Goal: Information Seeking & Learning: Learn about a topic

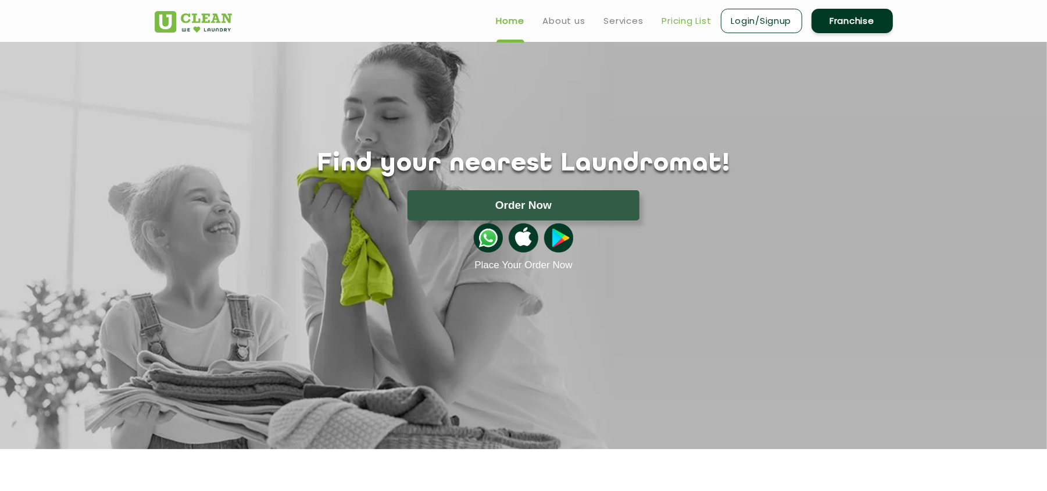
click at [678, 20] on link "Pricing List" at bounding box center [686, 21] width 49 height 14
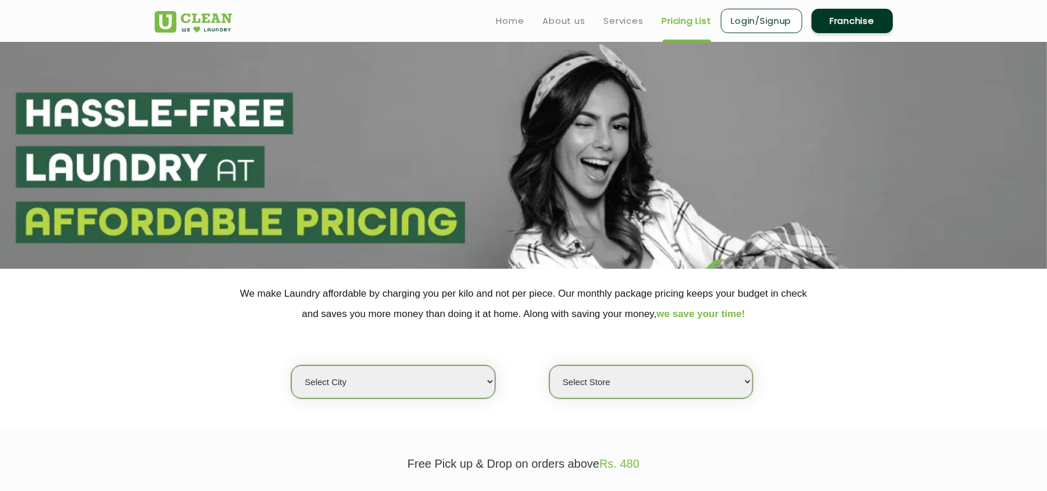
click at [343, 379] on select "Select city [GEOGRAPHIC_DATA] [GEOGRAPHIC_DATA] [GEOGRAPHIC_DATA] [GEOGRAPHIC_D…" at bounding box center [392, 381] width 203 height 33
select select "1"
click at [291, 365] on select "Select city [GEOGRAPHIC_DATA] [GEOGRAPHIC_DATA] [GEOGRAPHIC_DATA] [GEOGRAPHIC_D…" at bounding box center [392, 381] width 203 height 33
click at [586, 373] on select "Select Store [GEOGRAPHIC_DATA] [GEOGRAPHIC_DATA] 2 [GEOGRAPHIC_DATA] [PERSON_NA…" at bounding box center [650, 381] width 203 height 33
drag, startPoint x: 917, startPoint y: 334, endPoint x: 814, endPoint y: 363, distance: 106.5
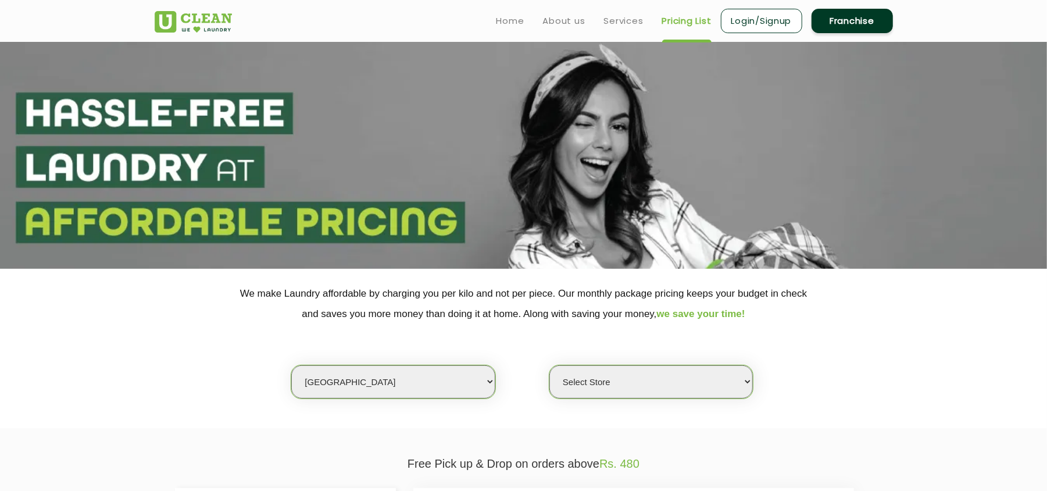
click at [913, 335] on section "We make Laundry affordable by charging you per kilo and not per piece. Our mont…" at bounding box center [523, 348] width 1047 height 159
click at [594, 384] on select "Select Store [GEOGRAPHIC_DATA] [GEOGRAPHIC_DATA] 2 [GEOGRAPHIC_DATA] [PERSON_NA…" at bounding box center [650, 381] width 203 height 33
select select "407"
click at [549, 365] on select "Select Store [GEOGRAPHIC_DATA] [GEOGRAPHIC_DATA] 2 [GEOGRAPHIC_DATA] [PERSON_NA…" at bounding box center [650, 381] width 203 height 33
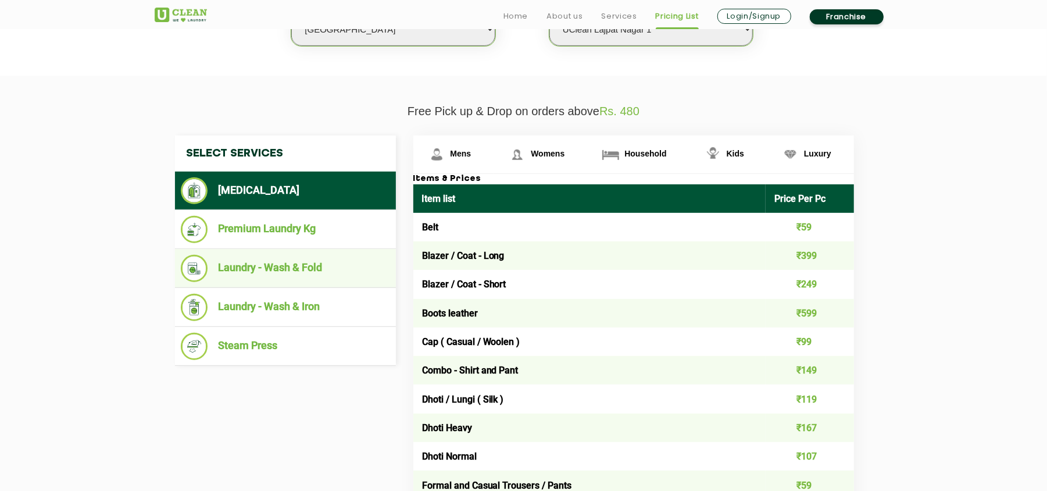
click at [329, 307] on nav "Select Services [MEDICAL_DATA] Premium Laundry Kg Laundry - Wash & Fold Laundry…" at bounding box center [285, 250] width 221 height 230
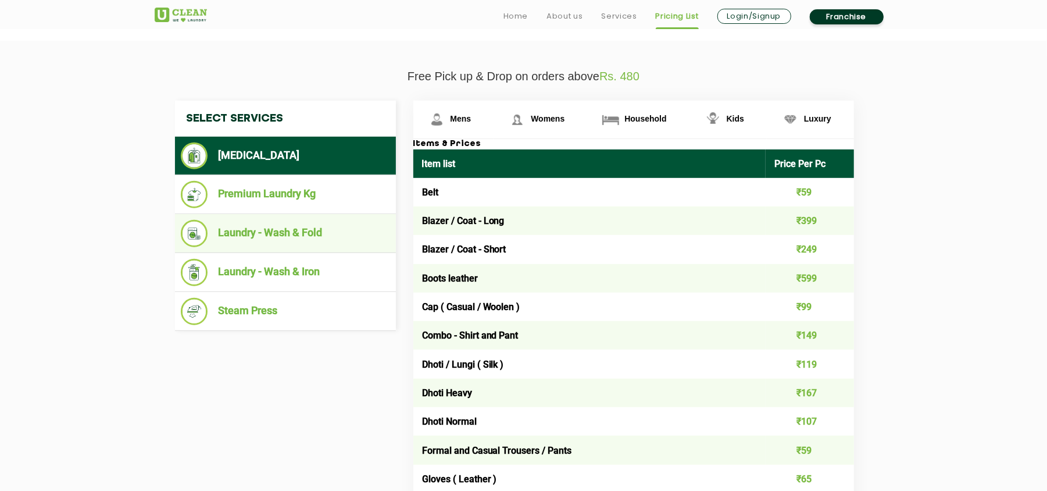
click at [312, 221] on li "Laundry - Wash & Fold" at bounding box center [285, 233] width 209 height 27
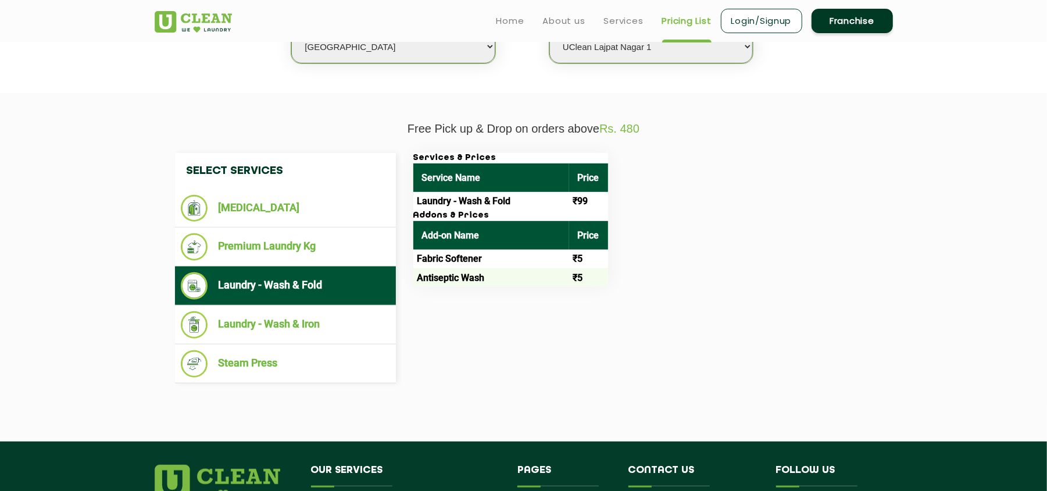
scroll to position [310, 0]
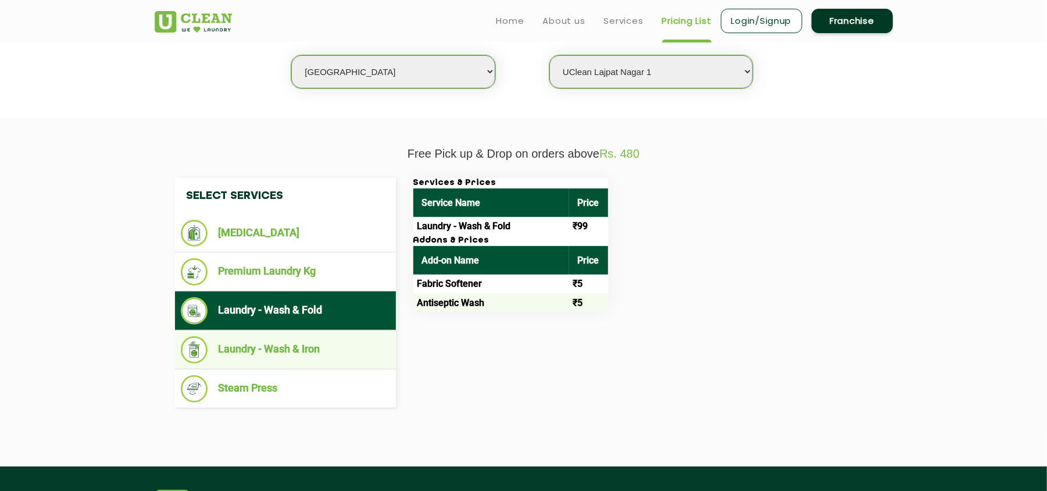
click at [320, 349] on li "Laundry - Wash & Iron" at bounding box center [285, 349] width 209 height 27
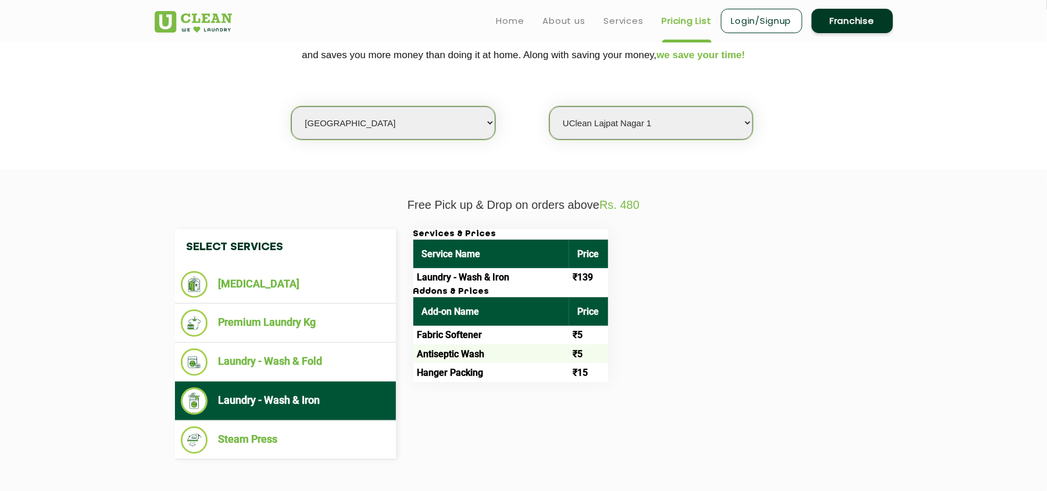
scroll to position [232, 0]
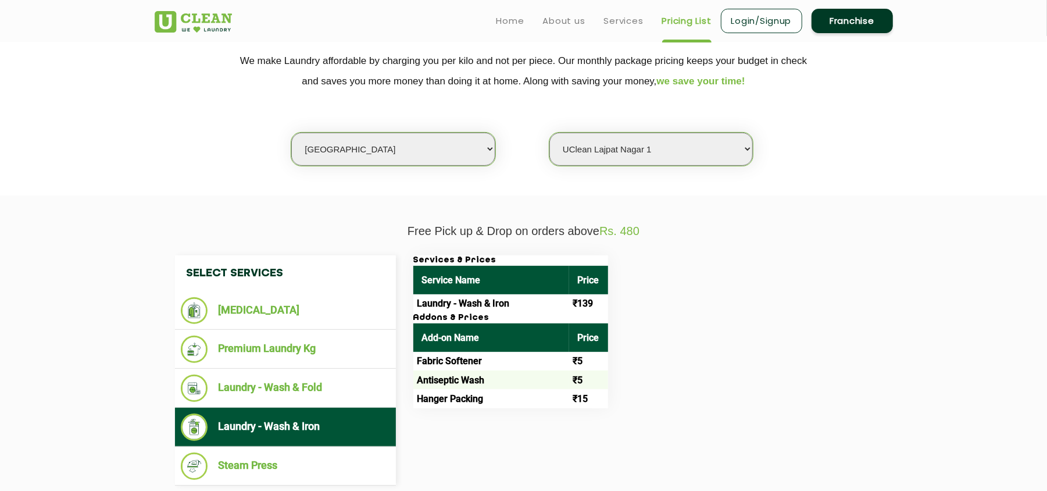
click at [610, 147] on select "Select Store [GEOGRAPHIC_DATA] [GEOGRAPHIC_DATA] 2 [GEOGRAPHIC_DATA] [PERSON_NA…" at bounding box center [650, 149] width 203 height 33
click at [549, 133] on select "Select Store [GEOGRAPHIC_DATA] [GEOGRAPHIC_DATA] 2 [GEOGRAPHIC_DATA] [PERSON_NA…" at bounding box center [650, 149] width 203 height 33
click at [293, 316] on li "[MEDICAL_DATA]" at bounding box center [285, 310] width 209 height 27
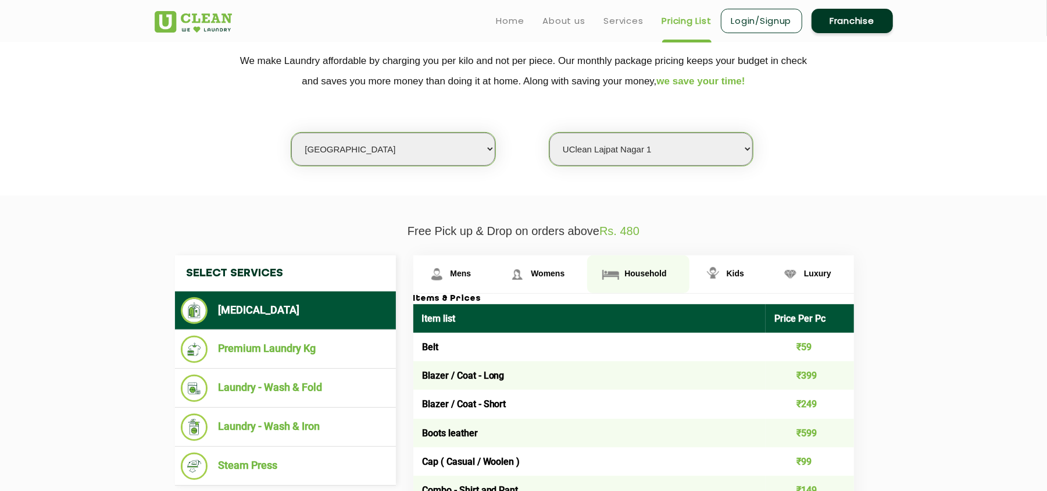
click at [637, 266] on link "Household" at bounding box center [638, 274] width 102 height 38
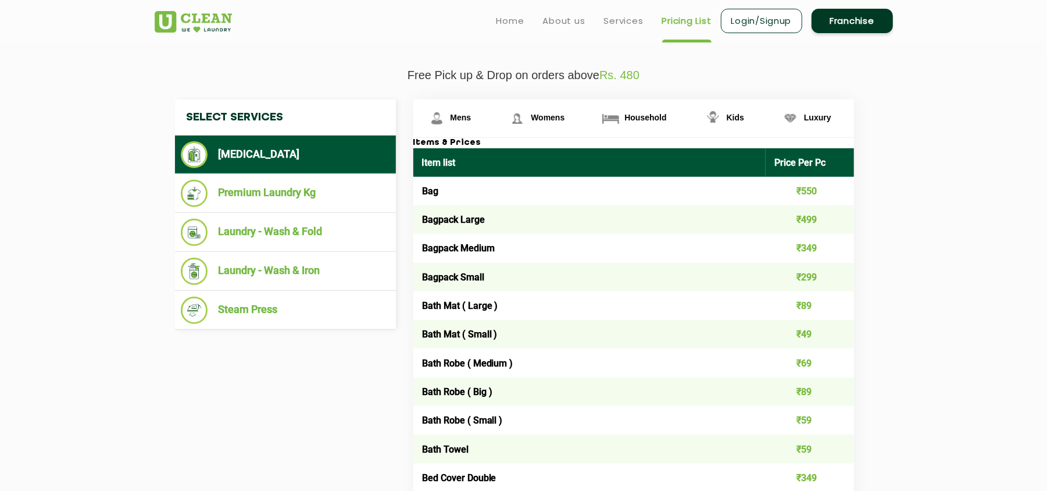
scroll to position [387, 0]
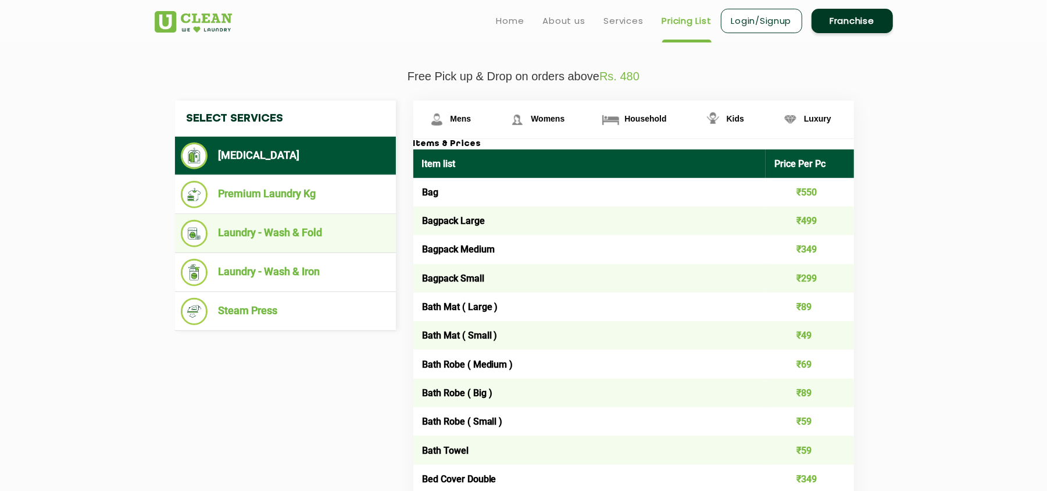
click at [293, 231] on li "Laundry - Wash & Fold" at bounding box center [285, 233] width 209 height 27
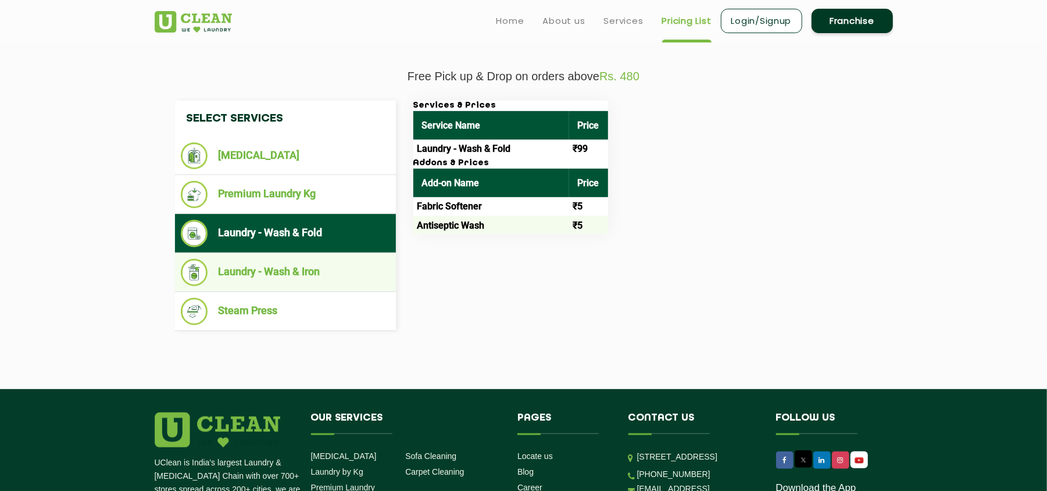
click at [298, 273] on li "Laundry - Wash & Iron" at bounding box center [285, 272] width 209 height 27
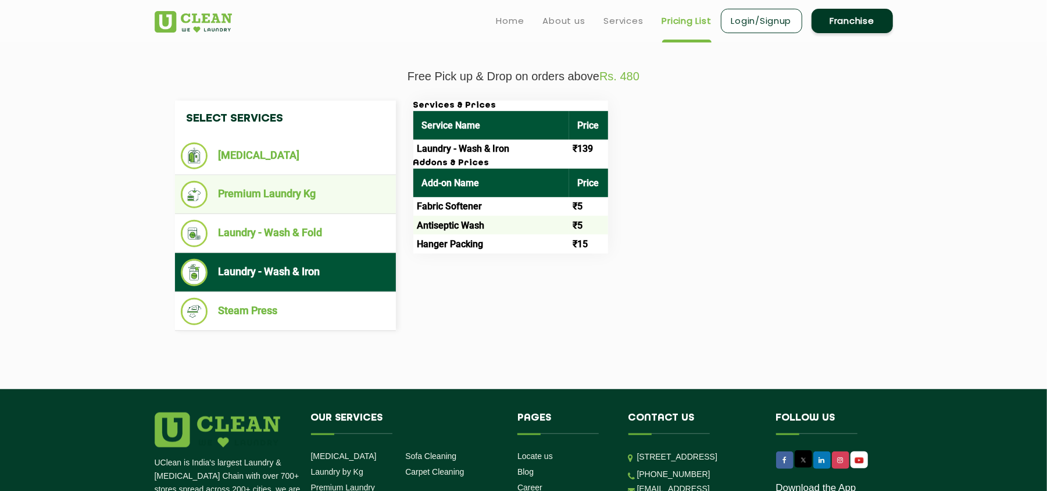
click at [289, 186] on li "Premium Laundry Kg" at bounding box center [285, 194] width 209 height 27
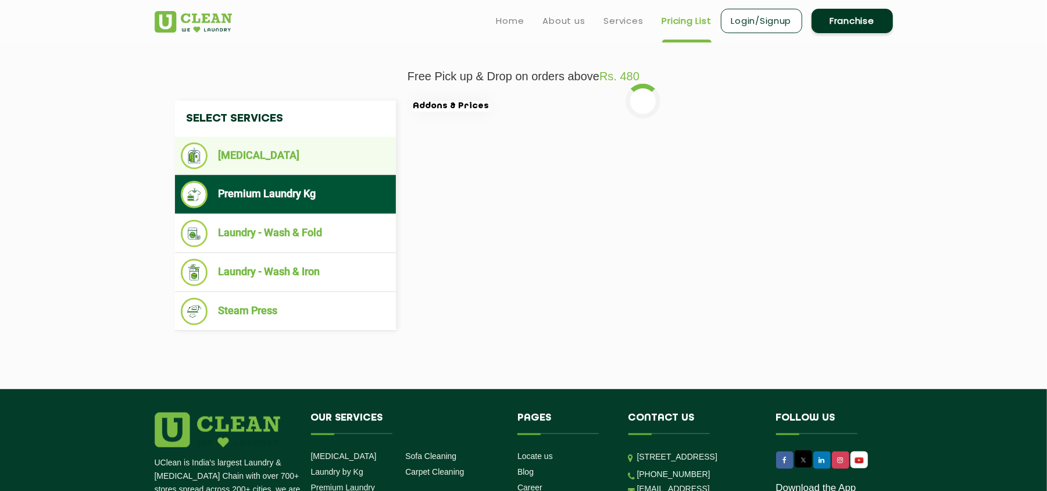
click at [272, 149] on li "[MEDICAL_DATA]" at bounding box center [285, 155] width 209 height 27
